Goal: Check status: Check status

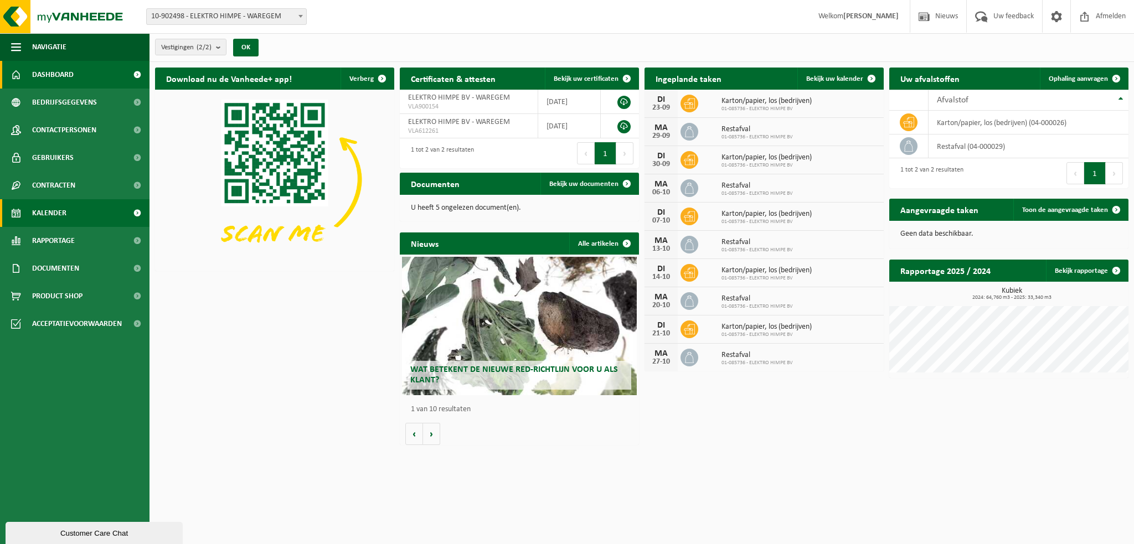
click at [51, 216] on span "Kalender" at bounding box center [49, 213] width 34 height 28
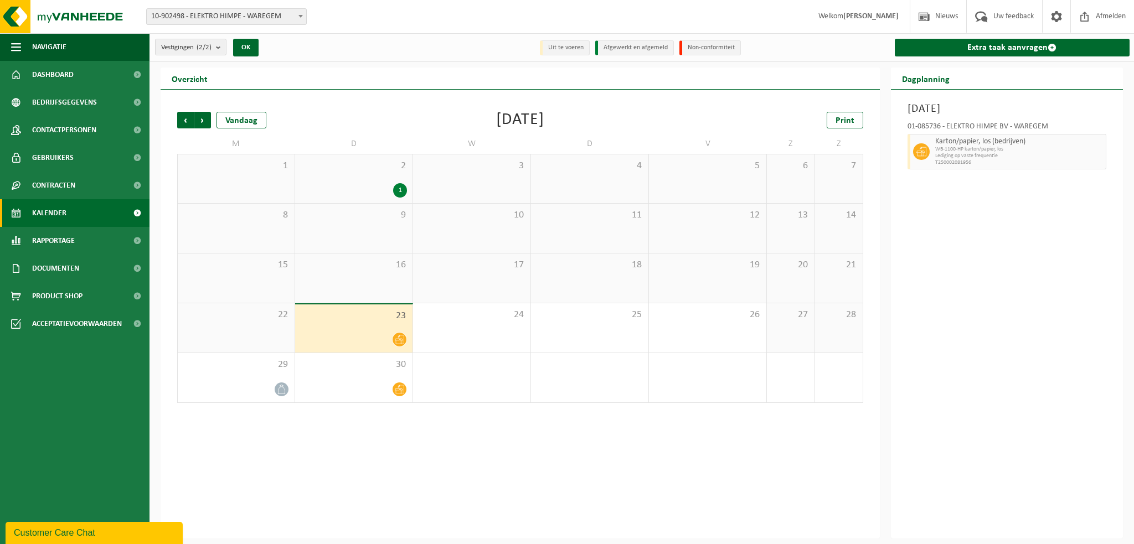
click at [332, 332] on div at bounding box center [354, 339] width 106 height 15
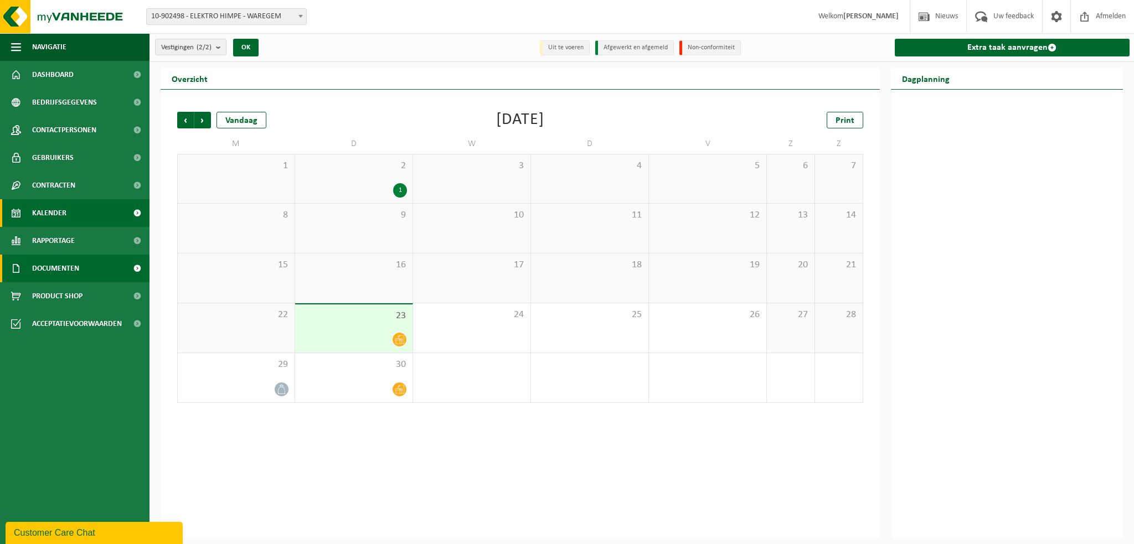
click at [50, 266] on span "Documenten" at bounding box center [55, 269] width 47 height 28
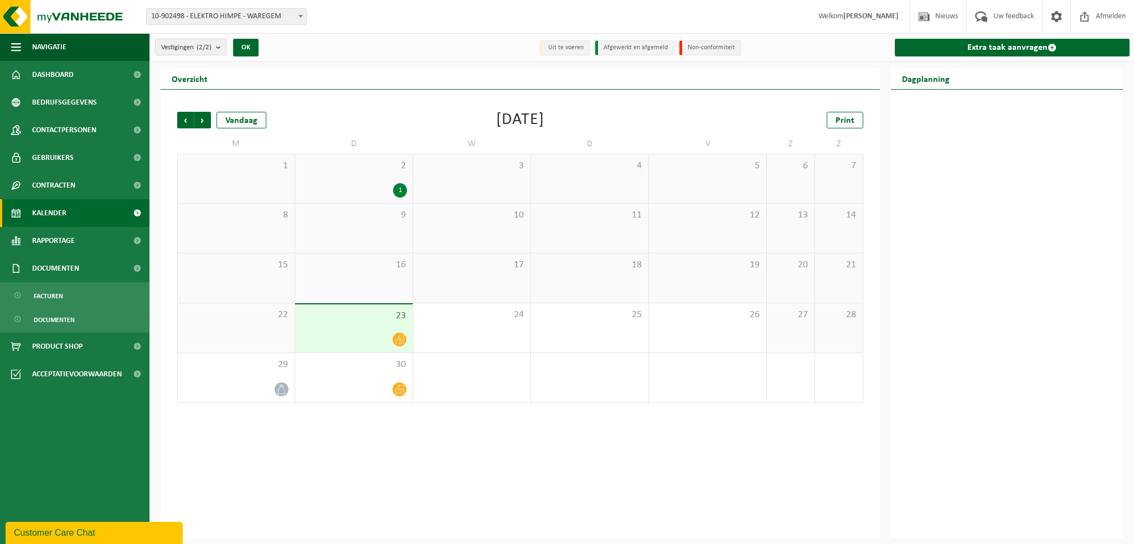
click at [409, 338] on div "23" at bounding box center [353, 328] width 117 height 48
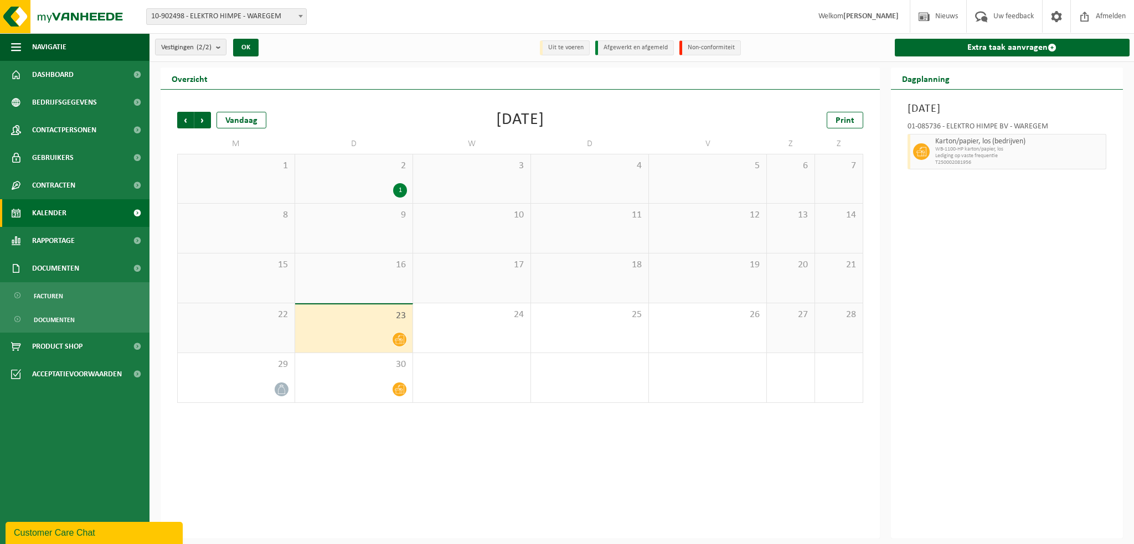
click at [400, 340] on icon at bounding box center [399, 339] width 9 height 9
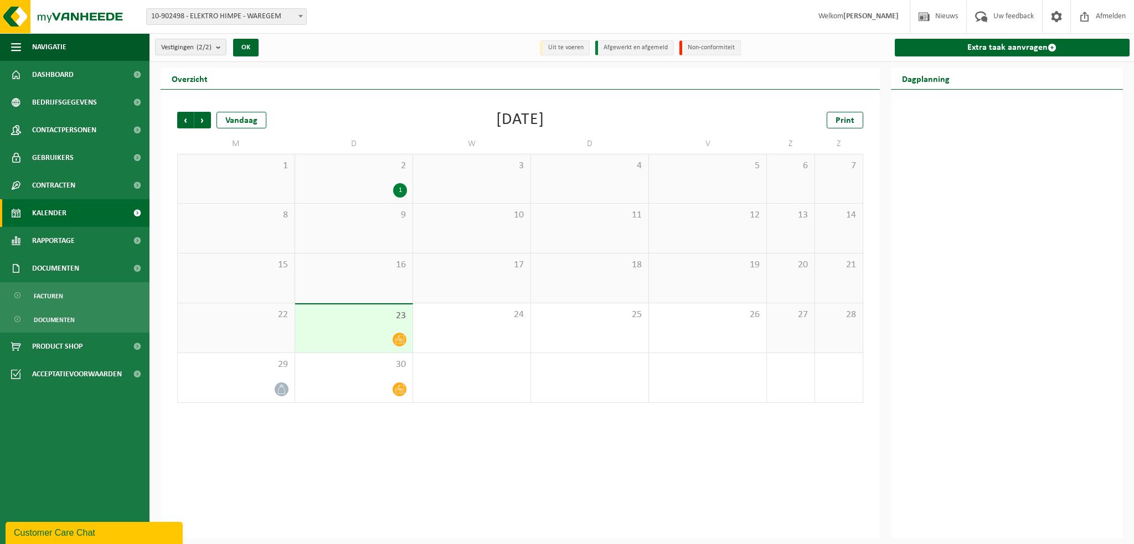
click at [400, 340] on icon at bounding box center [399, 339] width 9 height 9
